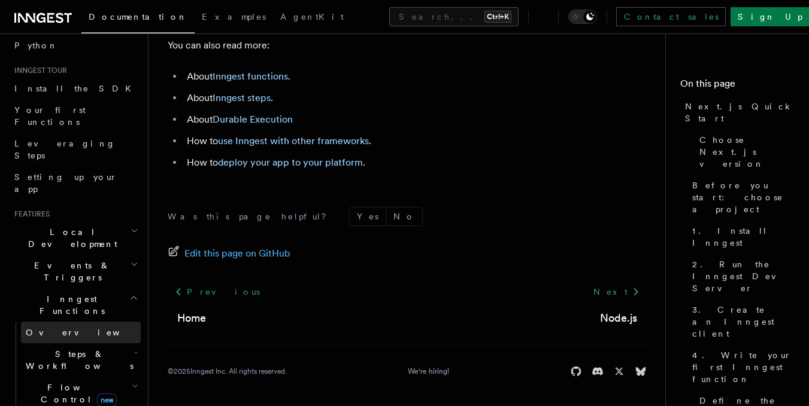
scroll to position [95, 0]
click at [65, 321] on link "Overview" at bounding box center [81, 332] width 120 height 22
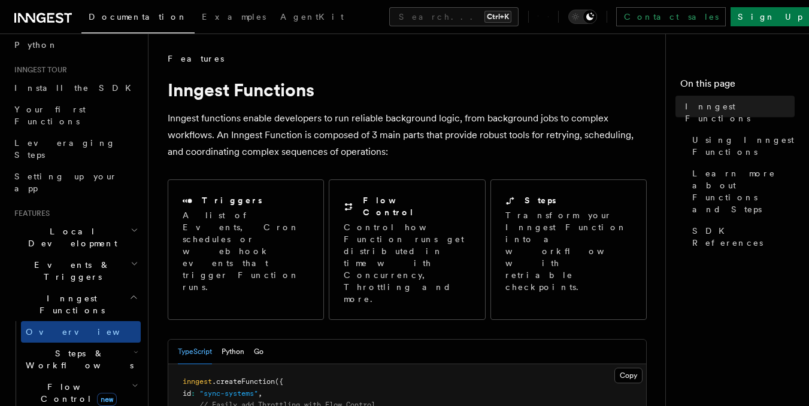
scroll to position [269, 0]
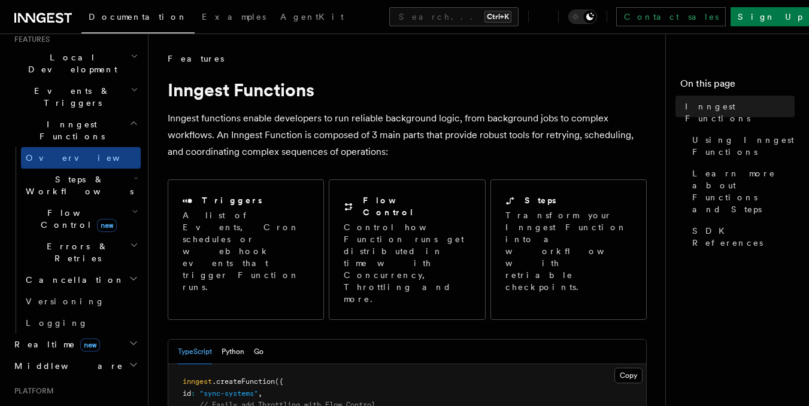
click at [69, 174] on span "Steps & Workflows" at bounding box center [77, 186] width 113 height 24
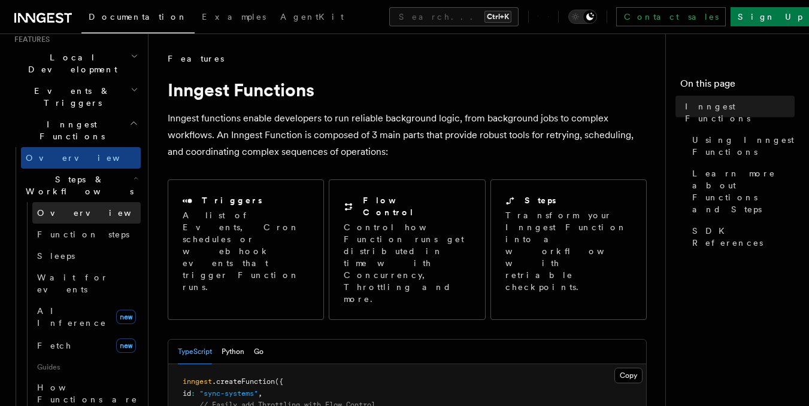
click at [72, 208] on span "Overview" at bounding box center [98, 213] width 123 height 10
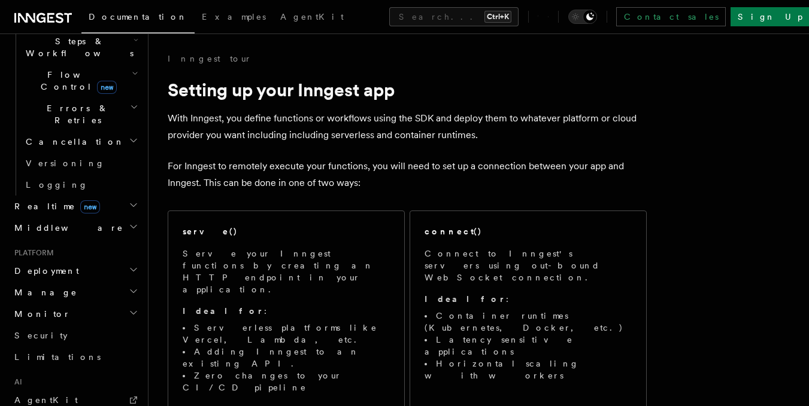
scroll to position [551, 0]
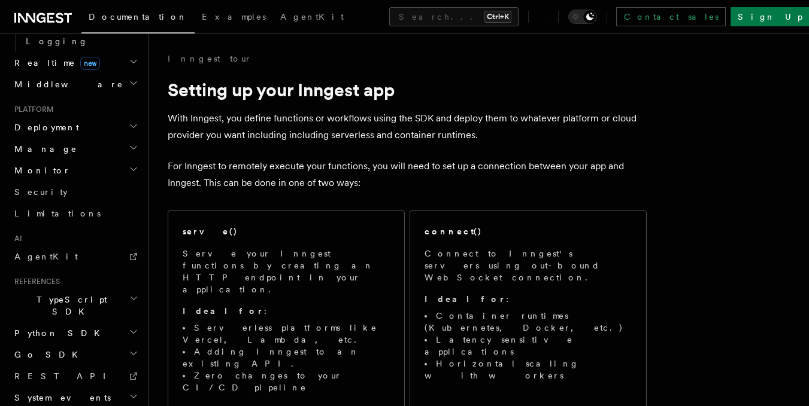
click at [41, 13] on icon at bounding box center [41, 18] width 9 height 10
